Goal: Check status: Check status

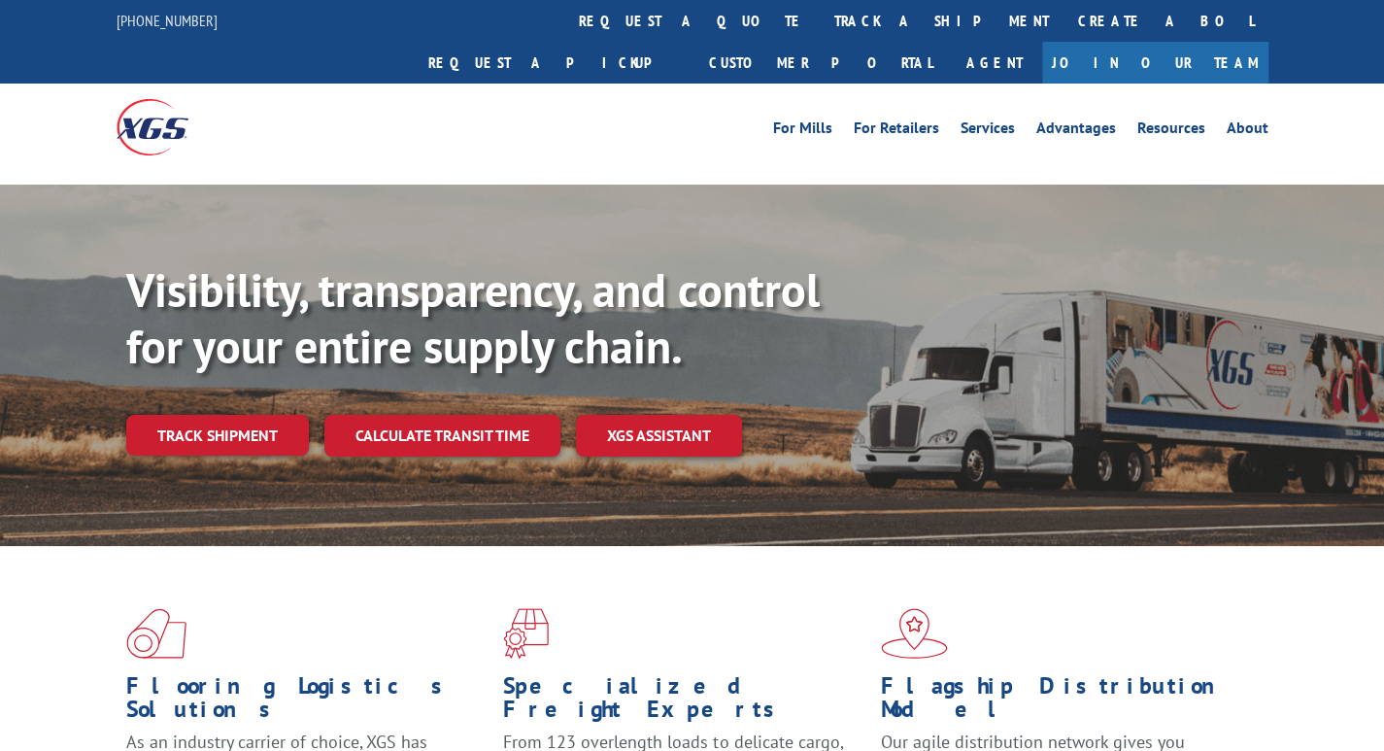
click at [203, 370] on div "Visibility, transparency, and control for your entire supply chain. Track shipm…" at bounding box center [755, 397] width 1258 height 271
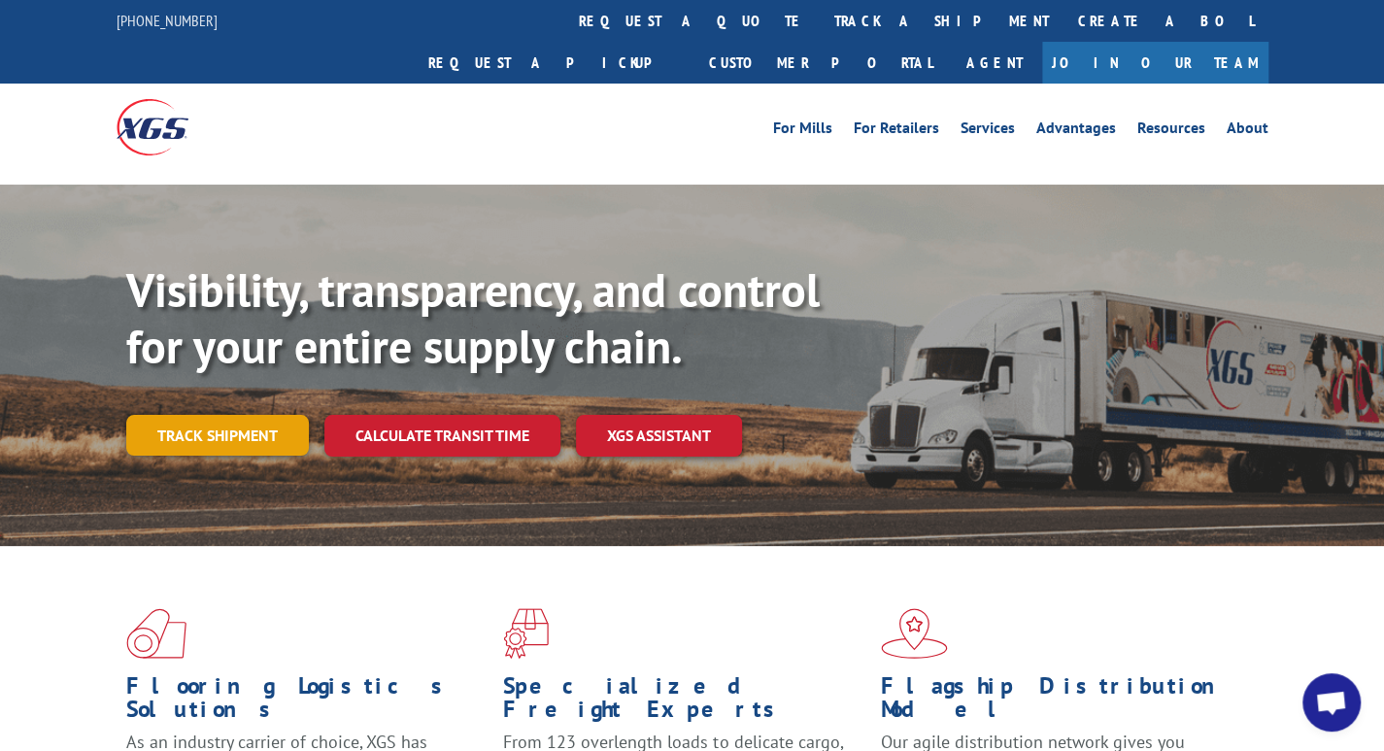
click at [211, 415] on link "Track shipment" at bounding box center [217, 435] width 183 height 41
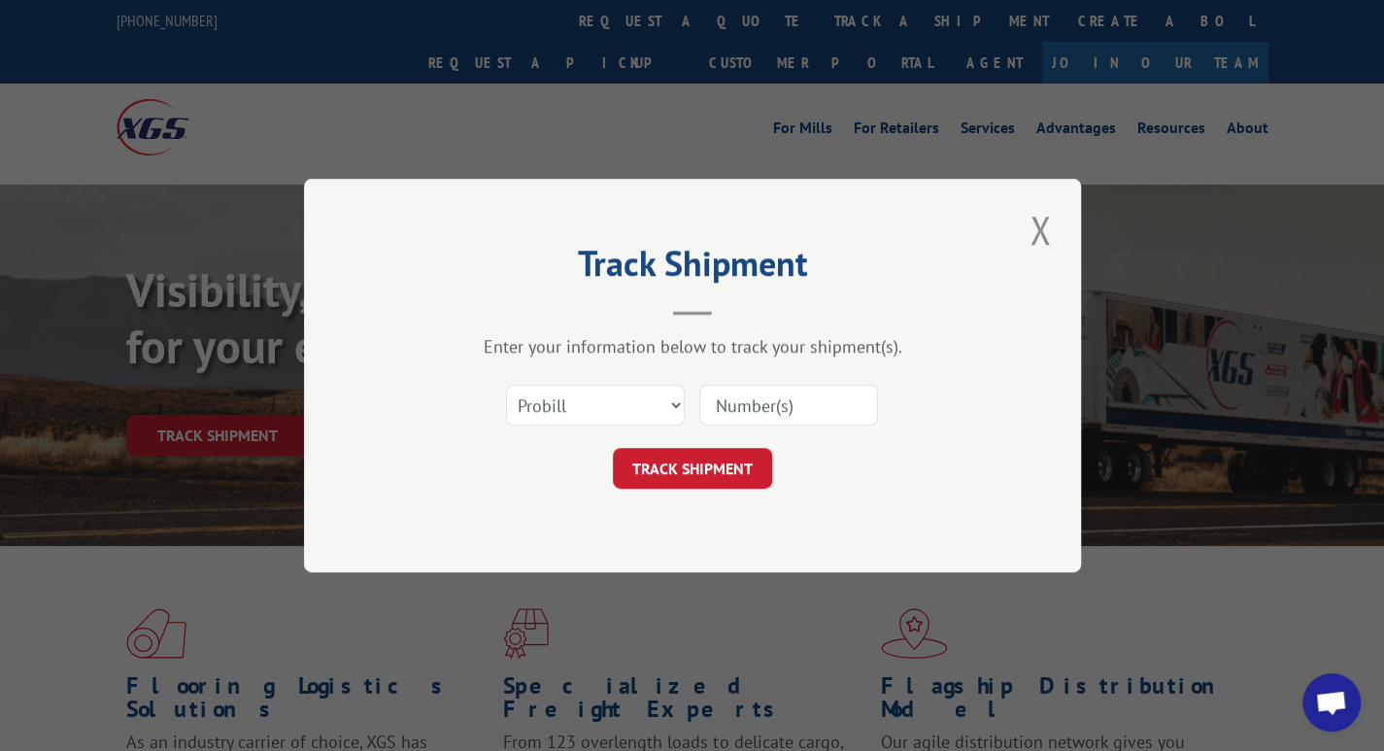
click at [806, 407] on input at bounding box center [789, 405] width 179 height 41
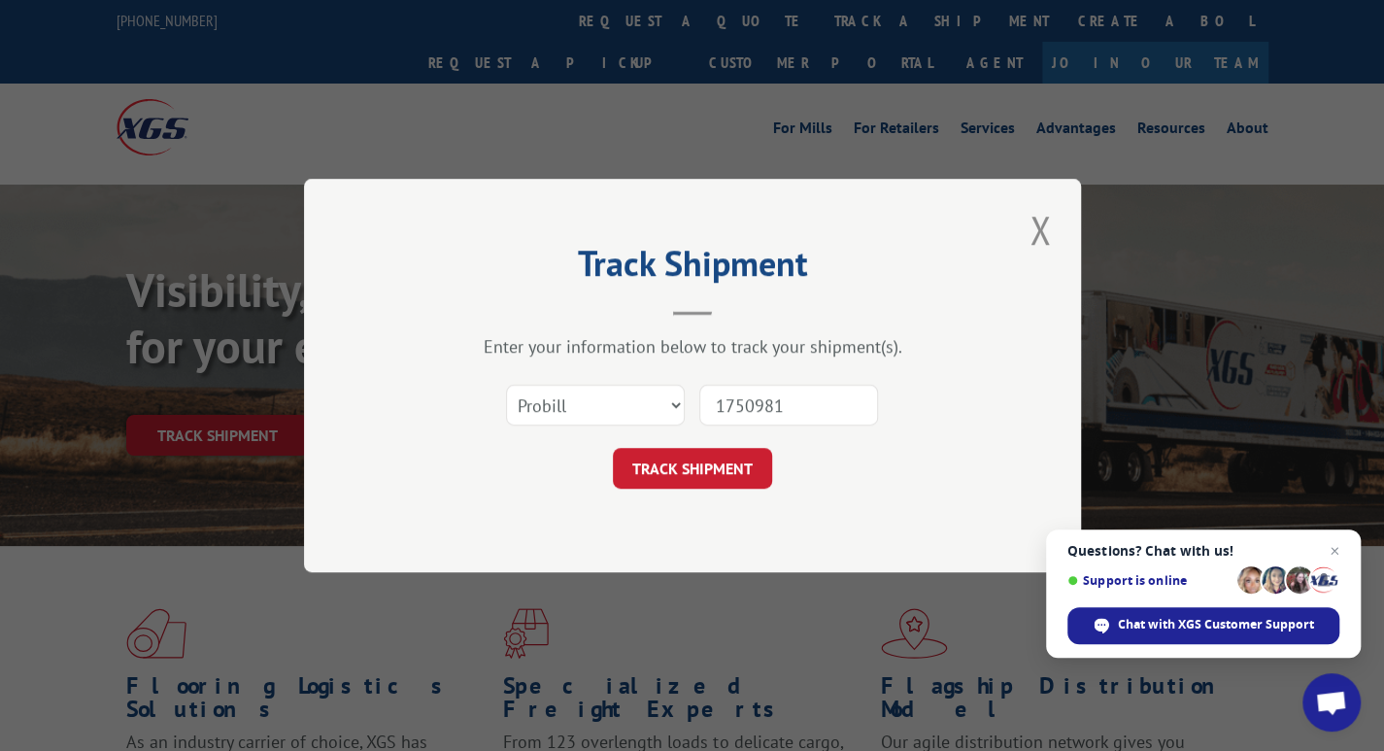
type input "17509816"
click button "TRACK SHIPMENT" at bounding box center [692, 468] width 159 height 41
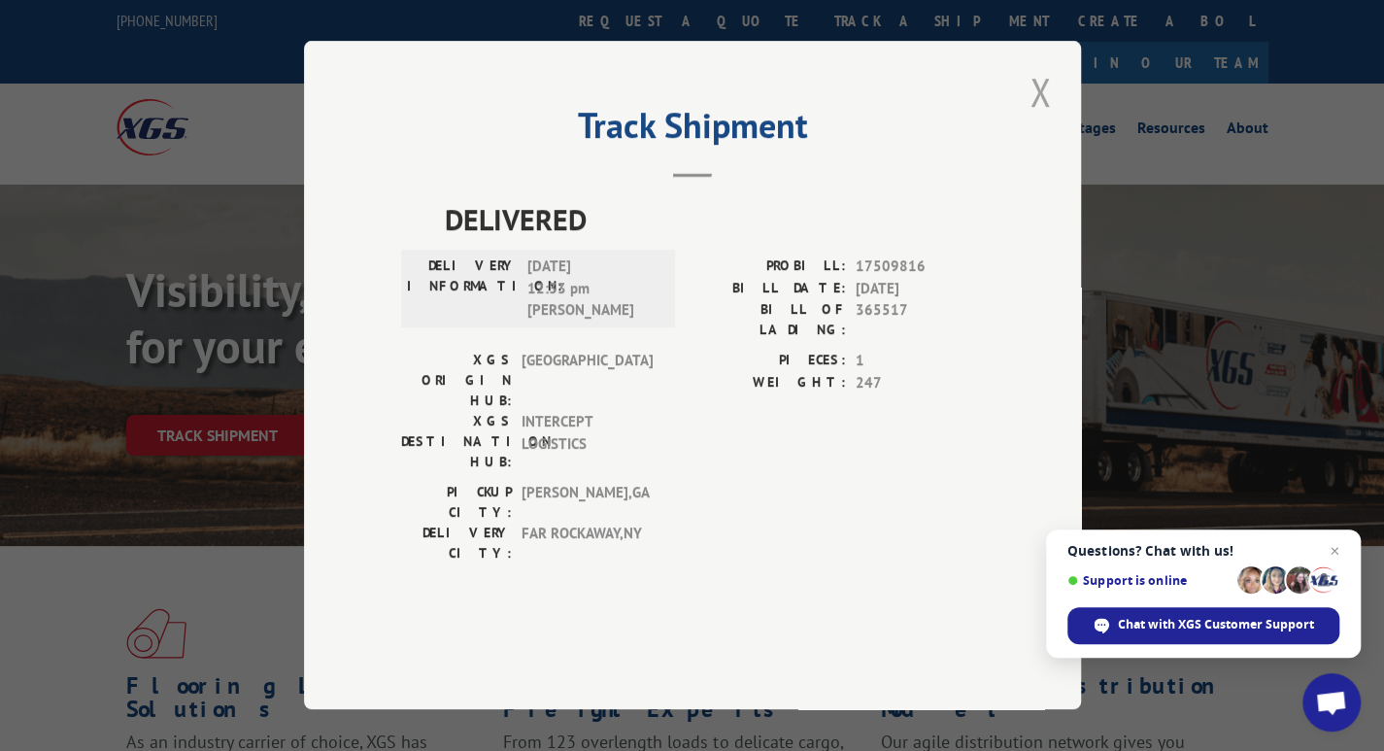
click at [1045, 119] on button "Close modal" at bounding box center [1040, 91] width 33 height 53
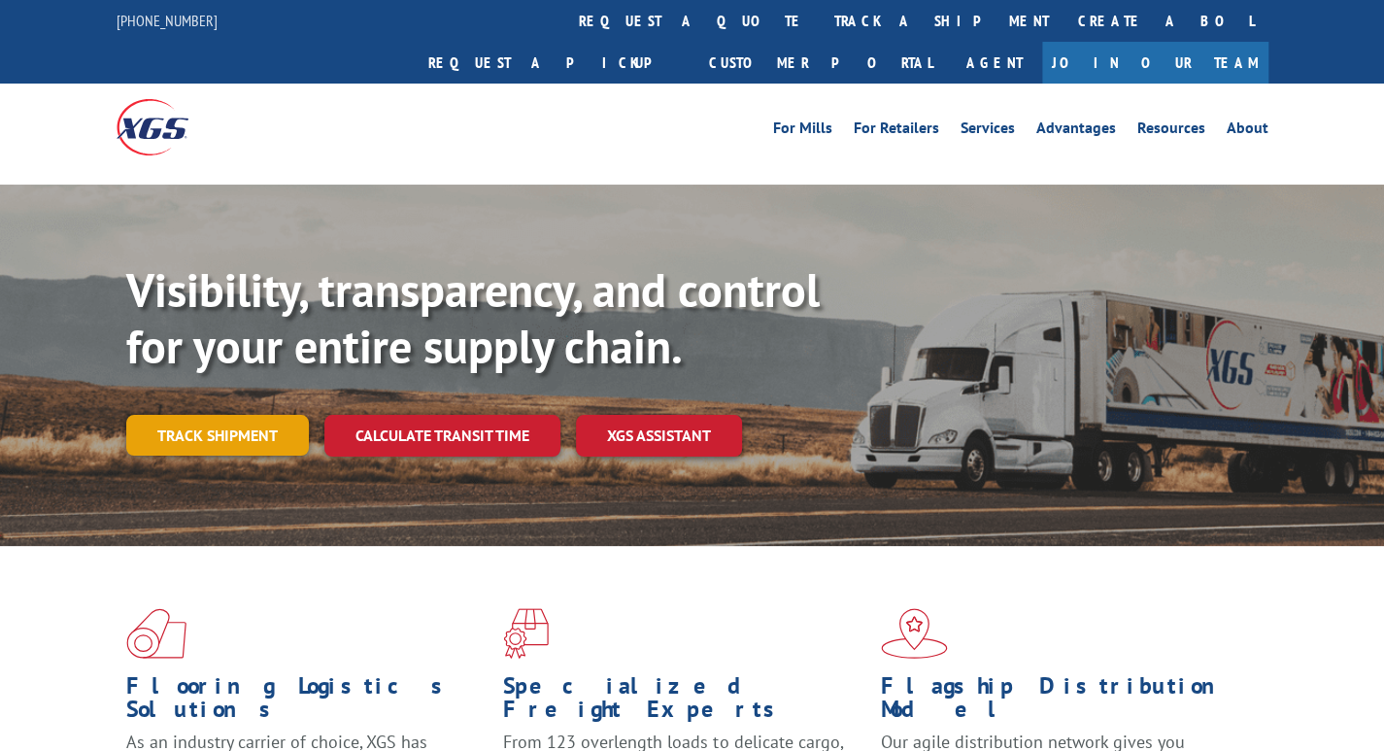
click at [222, 415] on link "Track shipment" at bounding box center [217, 435] width 183 height 41
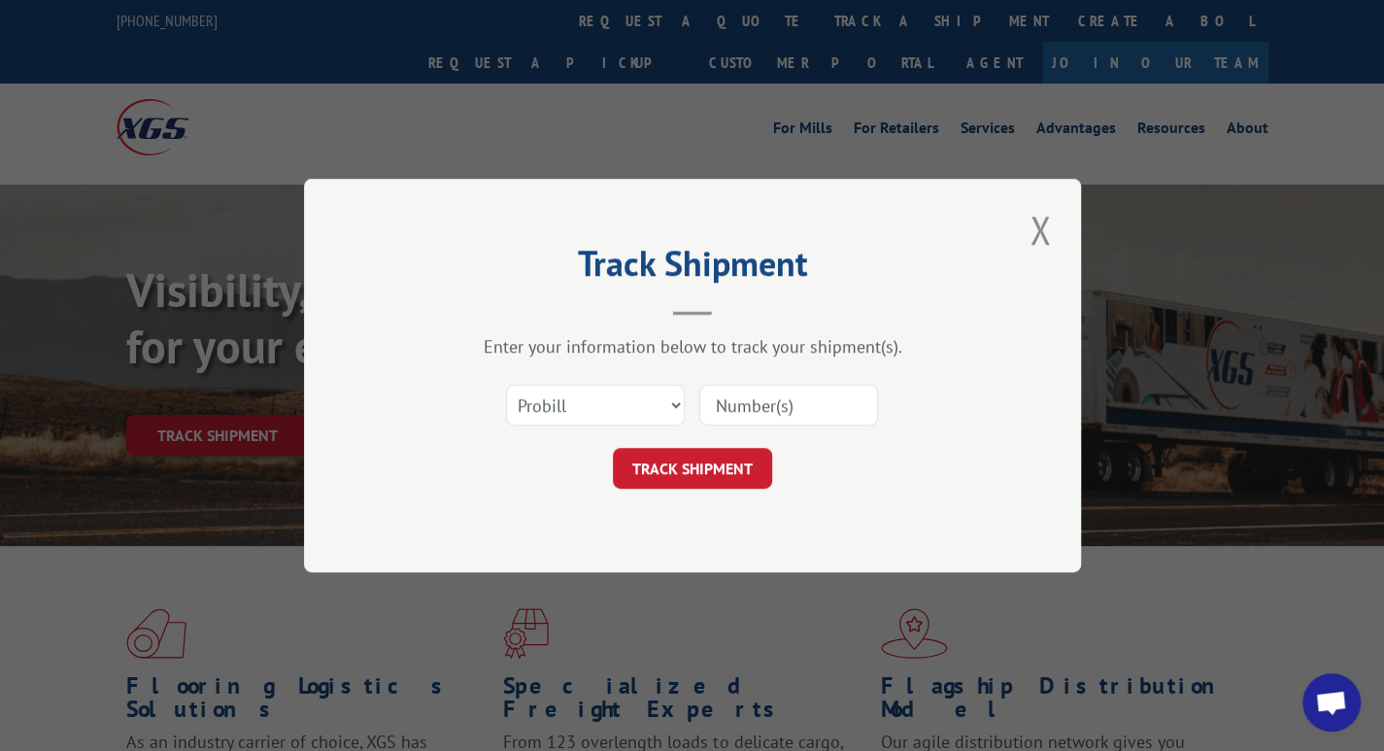
click at [733, 407] on input at bounding box center [789, 405] width 179 height 41
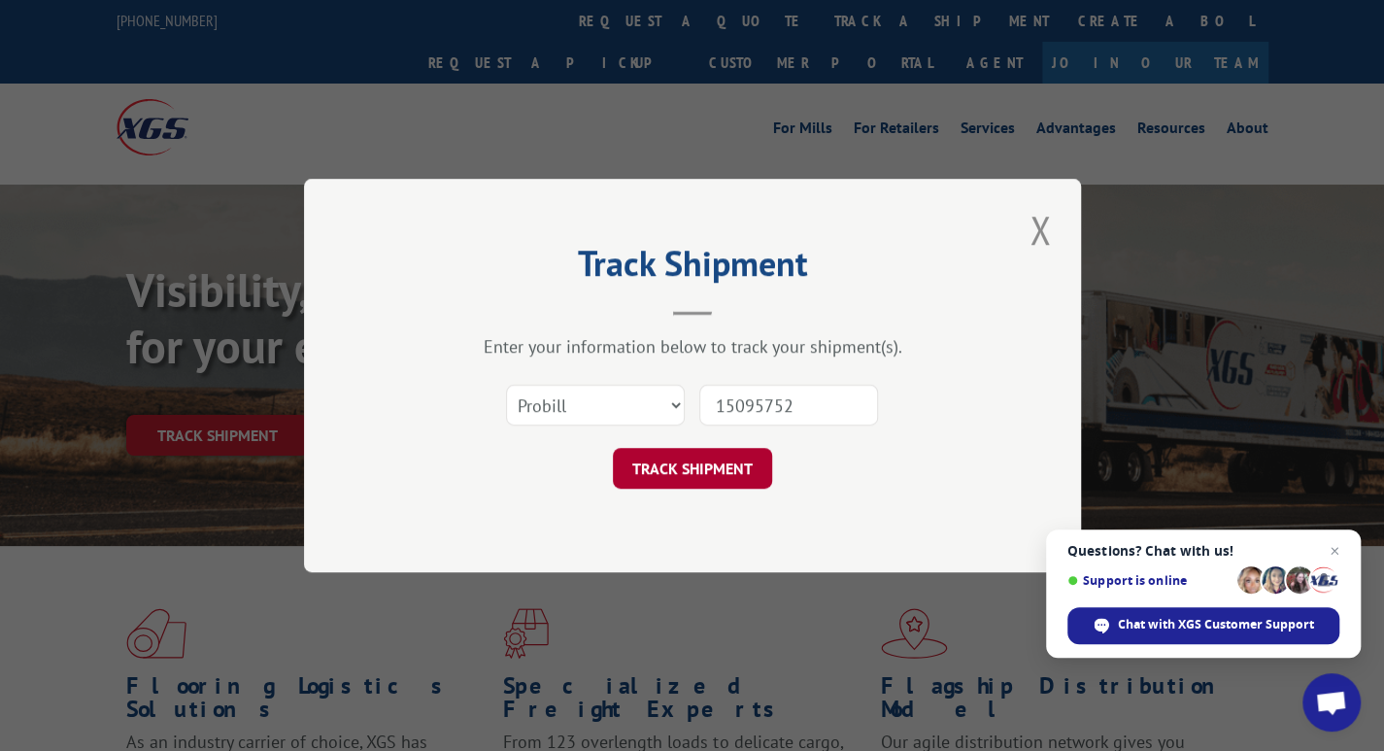
type input "15095752"
click at [700, 472] on button "TRACK SHIPMENT" at bounding box center [692, 468] width 159 height 41
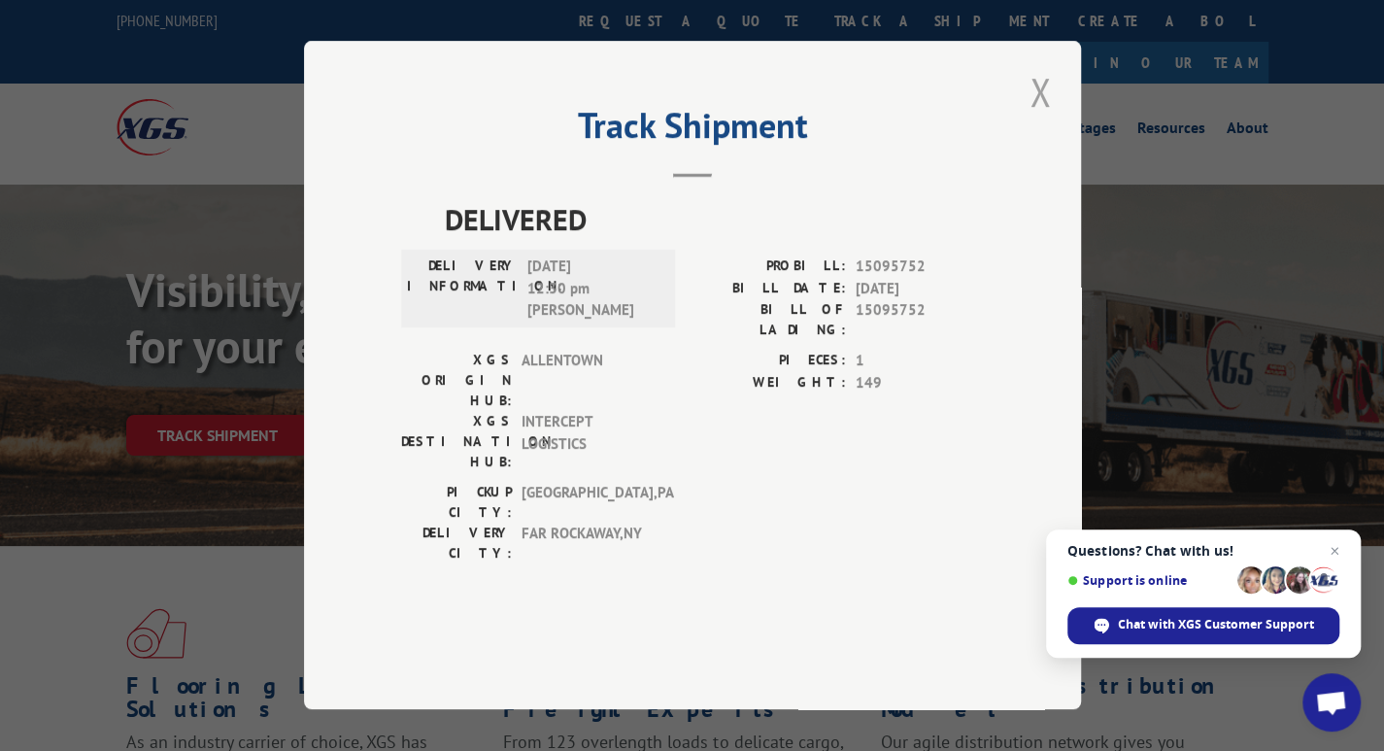
click at [1034, 119] on button "Close modal" at bounding box center [1040, 91] width 33 height 53
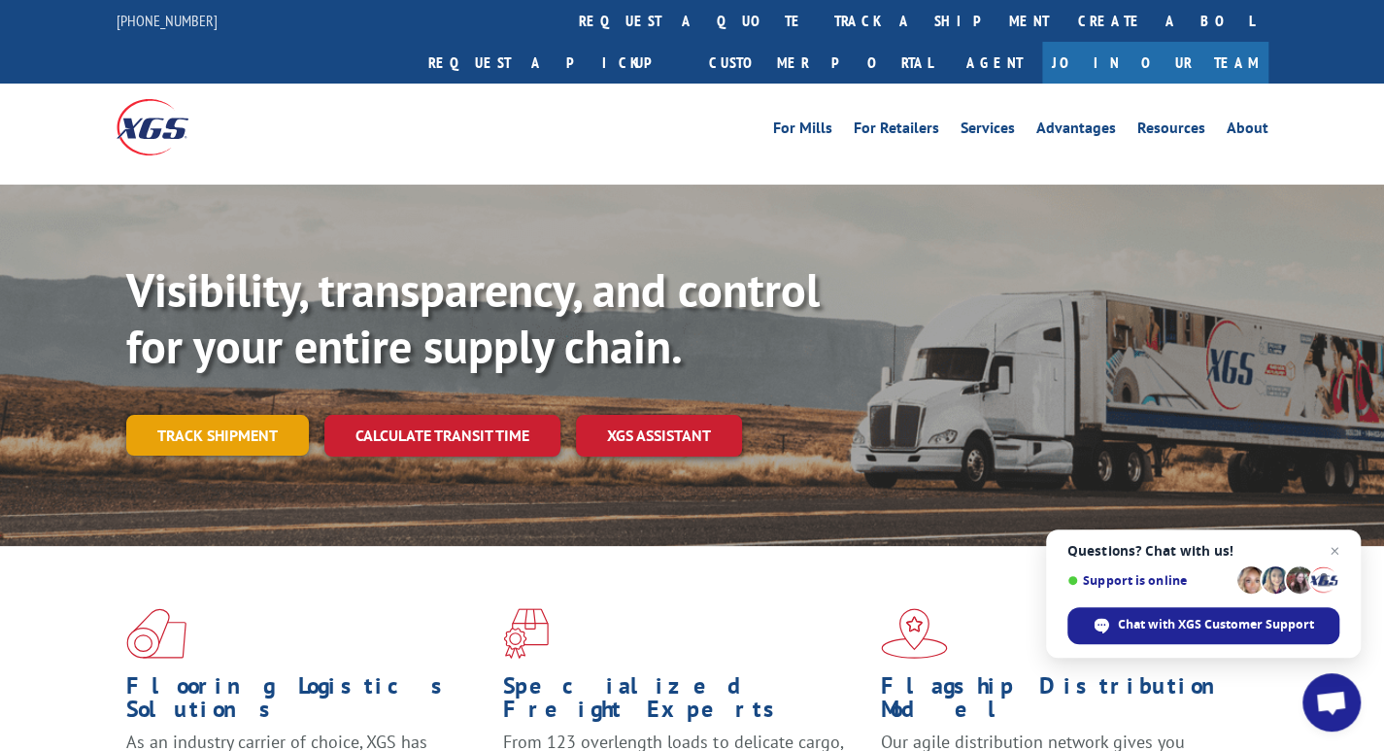
click at [214, 415] on link "Track shipment" at bounding box center [217, 435] width 183 height 41
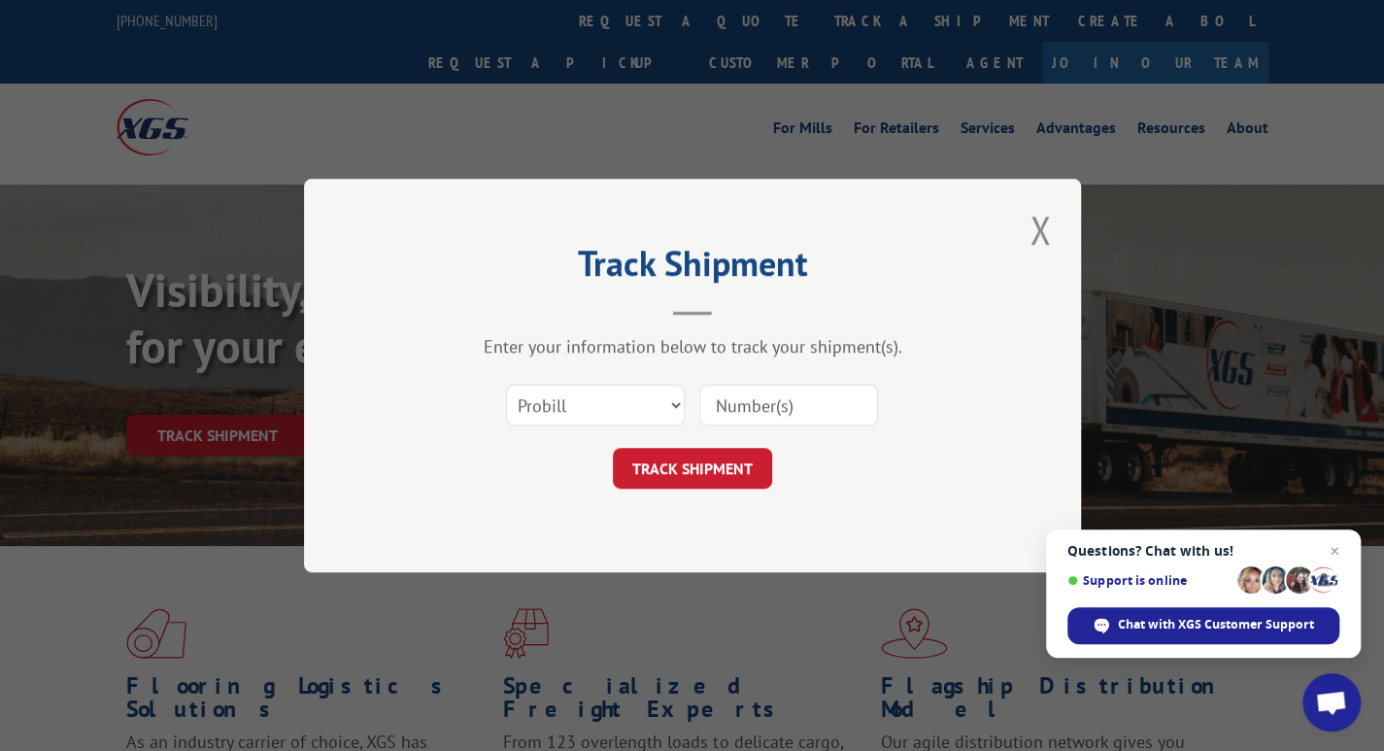
click at [760, 407] on input at bounding box center [789, 405] width 179 height 41
type input "17510786"
click button "TRACK SHIPMENT" at bounding box center [692, 468] width 159 height 41
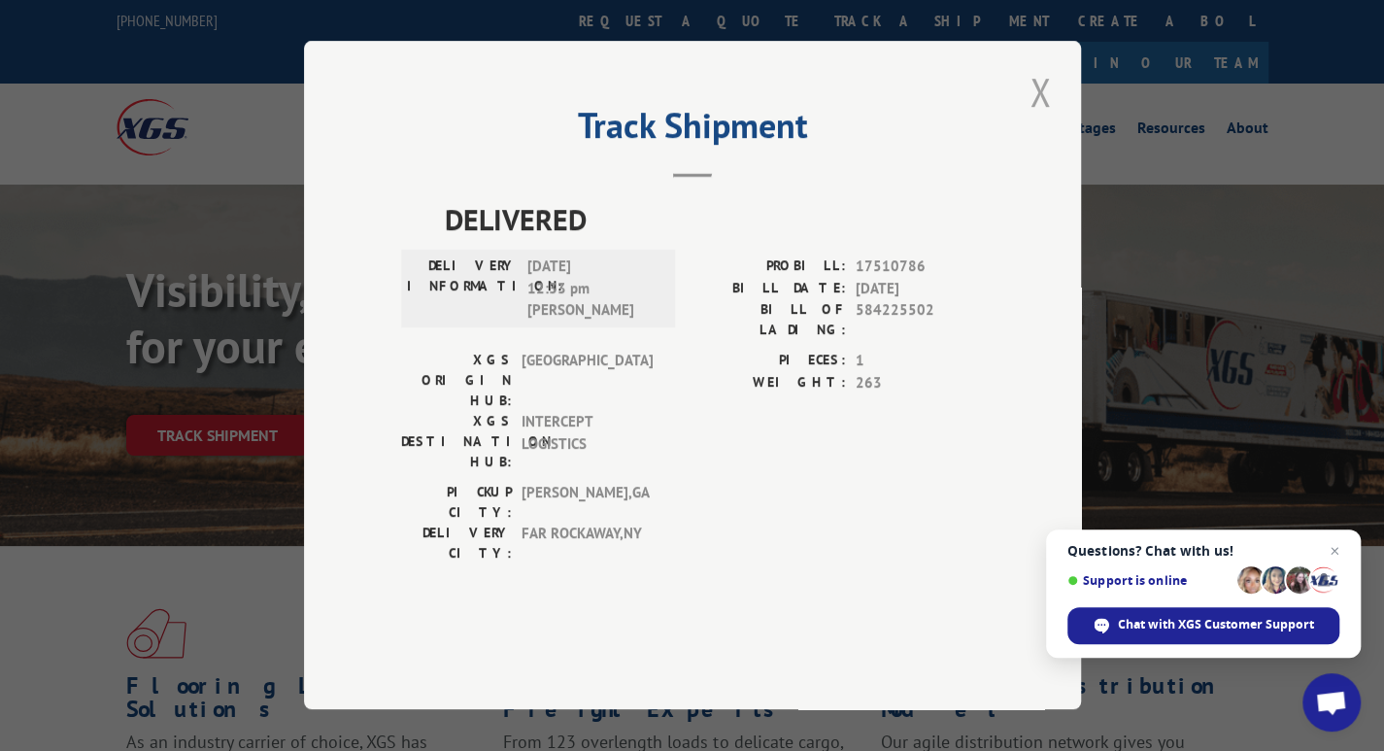
click at [1041, 119] on button "Close modal" at bounding box center [1040, 91] width 33 height 53
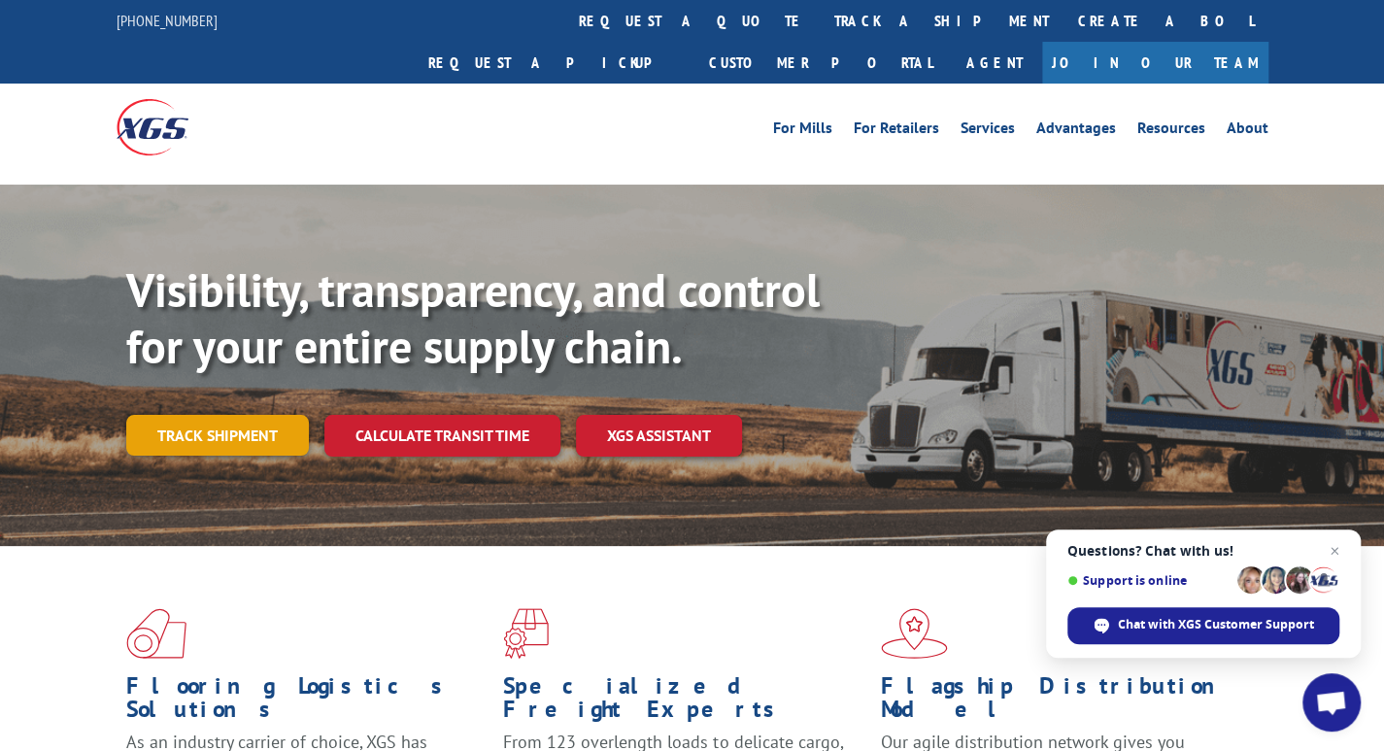
click at [239, 415] on link "Track shipment" at bounding box center [217, 435] width 183 height 41
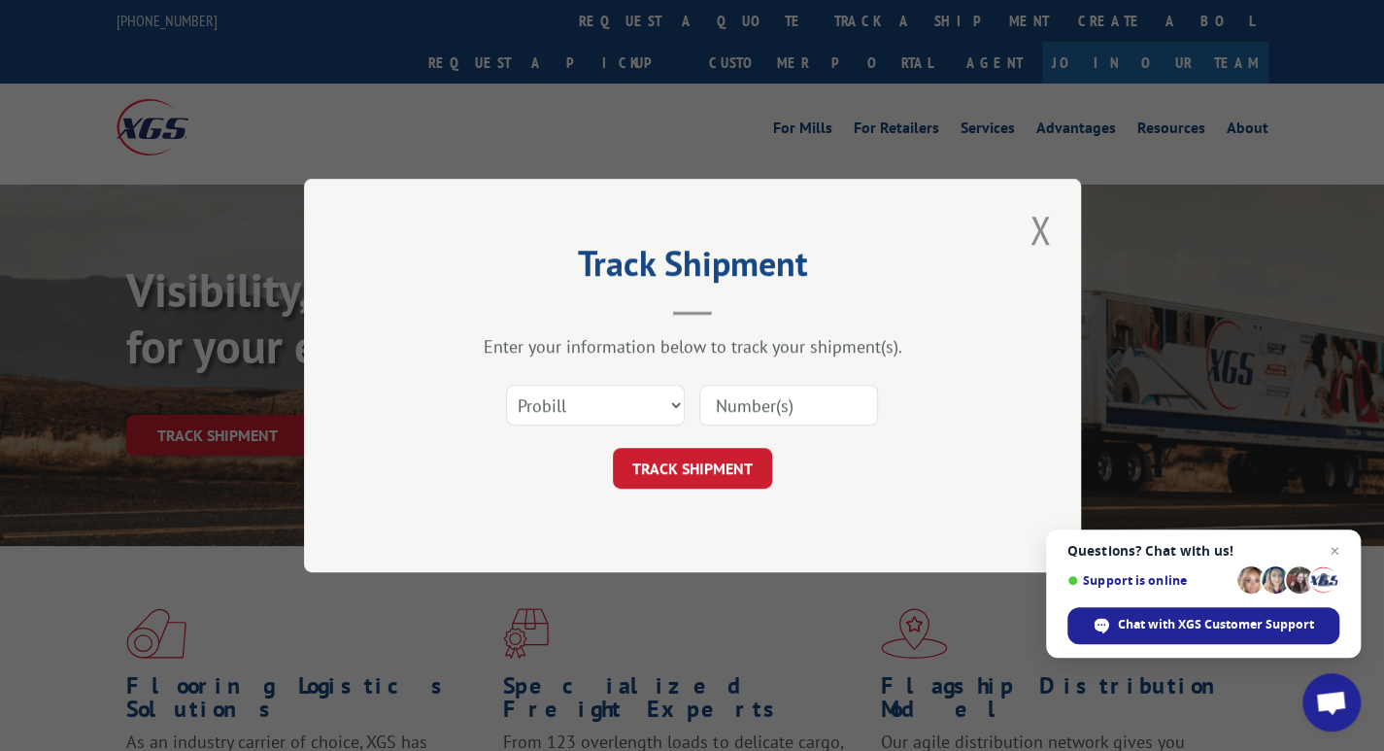
click at [740, 407] on input at bounding box center [789, 405] width 179 height 41
click at [596, 397] on select "Select category... Probill BOL PO" at bounding box center [595, 405] width 179 height 41
select select "bol"
click at [506, 385] on select "Select category... Probill BOL PO" at bounding box center [595, 405] width 179 height 41
click at [763, 418] on input at bounding box center [789, 405] width 179 height 41
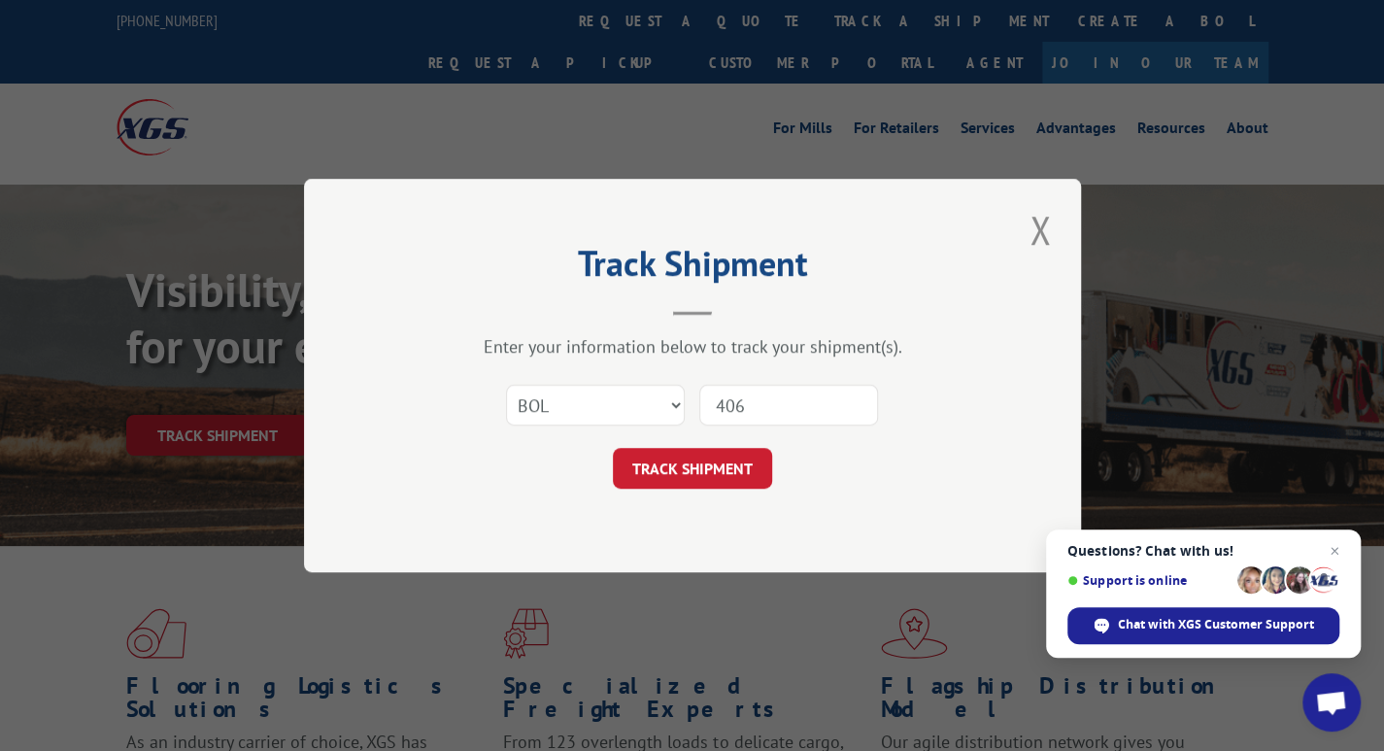
type input "406074-01"
click at [679, 471] on button "TRACK SHIPMENT" at bounding box center [692, 468] width 159 height 41
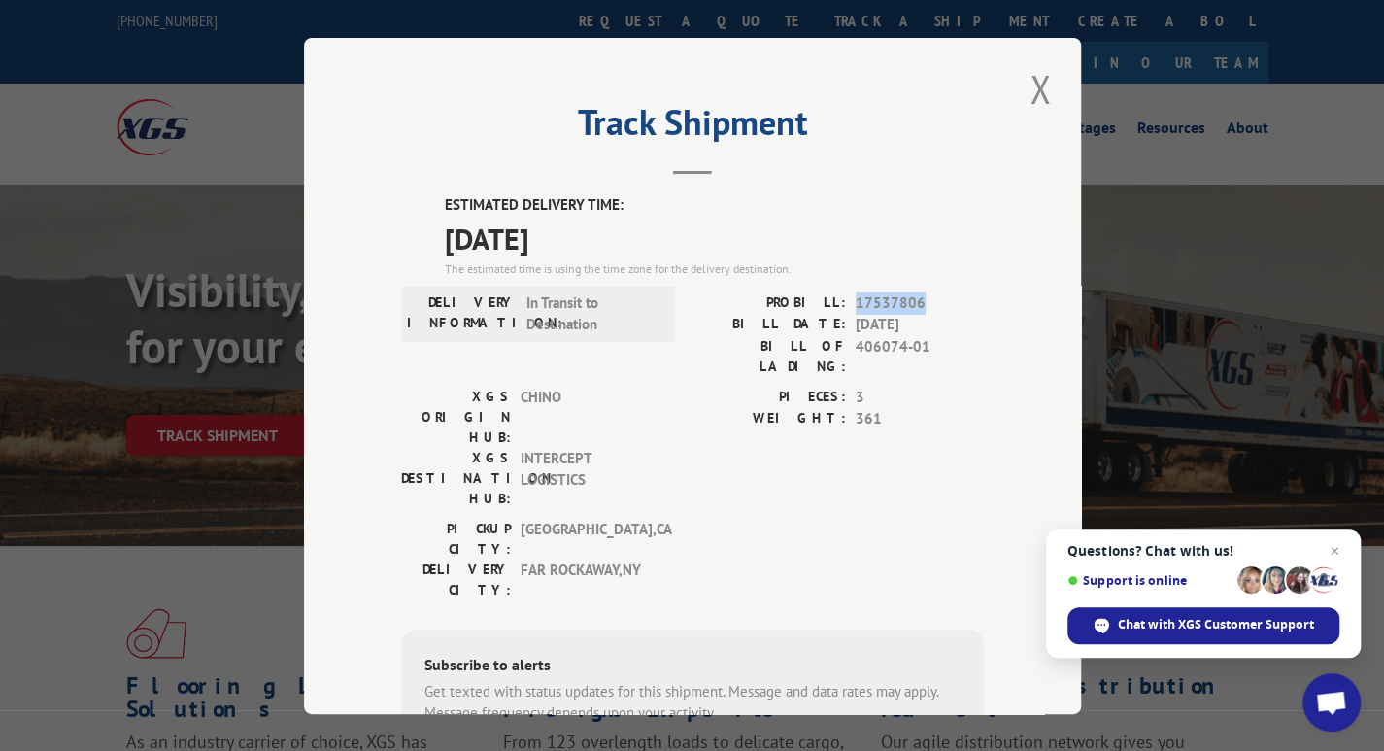
drag, startPoint x: 915, startPoint y: 295, endPoint x: 847, endPoint y: 304, distance: 68.6
click at [847, 304] on div "PROBILL: 17537806" at bounding box center [838, 302] width 291 height 22
copy span "17537806"
